Goal: Information Seeking & Learning: Learn about a topic

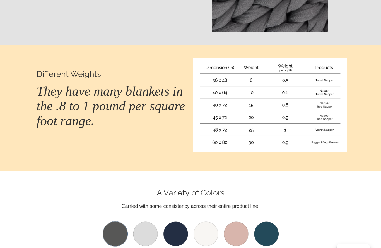
scroll to position [433, 0]
click at [226, 97] on img at bounding box center [270, 105] width 154 height 94
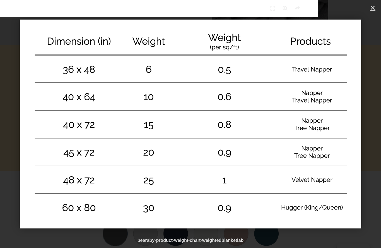
click at [381, 97] on div "1 / 1" at bounding box center [190, 124] width 381 height 248
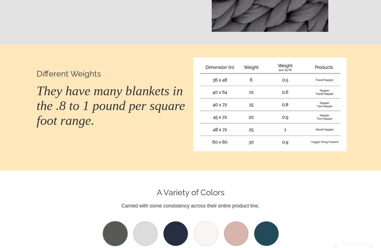
click at [147, 234] on img at bounding box center [190, 233] width 179 height 27
click at [153, 230] on img at bounding box center [190, 233] width 179 height 27
click at [150, 226] on img at bounding box center [190, 233] width 179 height 27
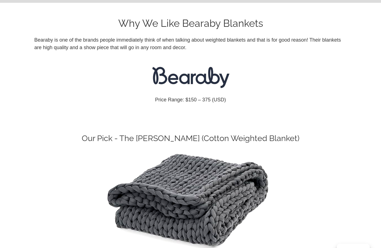
scroll to position [0, 0]
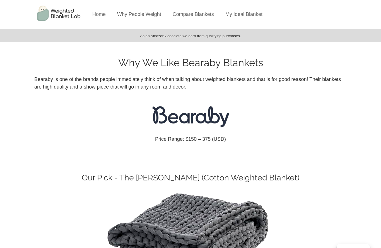
click at [99, 16] on link "Home" at bounding box center [98, 14] width 13 height 6
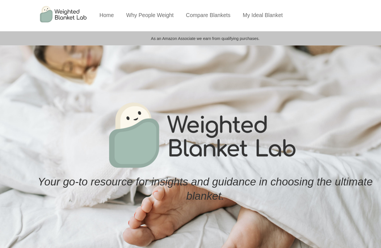
click at [61, 15] on img at bounding box center [60, 13] width 56 height 27
